Goal: Register for event/course

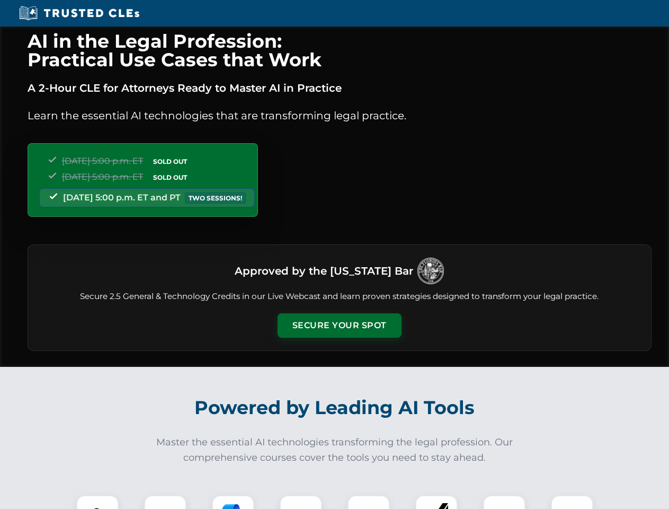
click at [339, 325] on button "Secure Your Spot" at bounding box center [340, 325] width 124 height 24
click at [98, 502] on img at bounding box center [97, 516] width 31 height 31
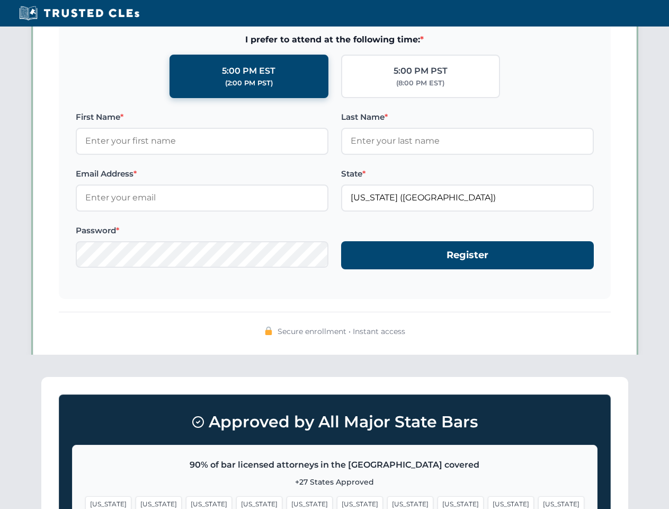
click at [387, 502] on span "[US_STATE]" at bounding box center [410, 503] width 46 height 15
click at [488, 502] on span "[US_STATE]" at bounding box center [511, 503] width 46 height 15
